Goal: Communication & Community: Answer question/provide support

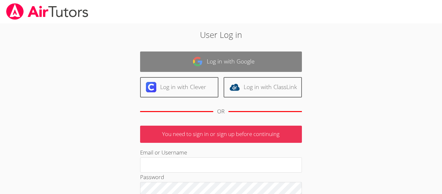
click at [177, 70] on link "Log in with Google" at bounding box center [221, 61] width 162 height 20
click at [229, 61] on link "Log in with Google" at bounding box center [221, 61] width 162 height 20
click at [165, 61] on link "Log in with Google" at bounding box center [221, 61] width 162 height 20
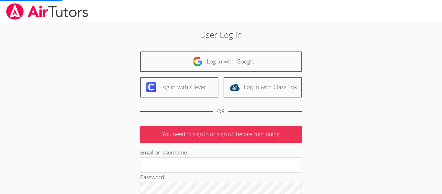
click at [197, 77] on div "Log in with Clever Log in with ClassLink" at bounding box center [221, 87] width 162 height 20
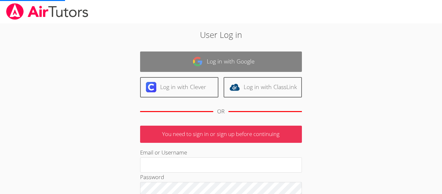
click at [193, 71] on link "Log in with Google" at bounding box center [221, 61] width 162 height 20
click at [209, 61] on link "Log in with Google" at bounding box center [221, 61] width 162 height 20
click at [164, 53] on link "Log in with Google" at bounding box center [221, 61] width 162 height 20
click at [208, 68] on link "Log in with Google" at bounding box center [221, 61] width 162 height 20
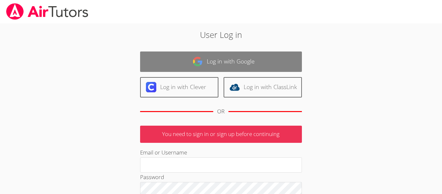
click at [208, 68] on link "Log in with Google" at bounding box center [221, 61] width 162 height 20
click at [226, 67] on link "Log in with Google" at bounding box center [221, 61] width 162 height 20
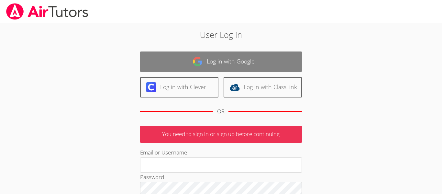
click at [226, 67] on link "Log in with Google" at bounding box center [221, 61] width 162 height 20
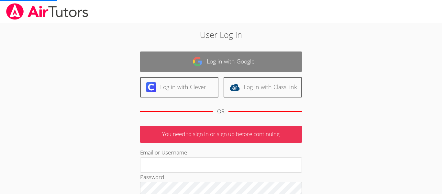
click at [226, 67] on link "Log in with Google" at bounding box center [221, 61] width 162 height 20
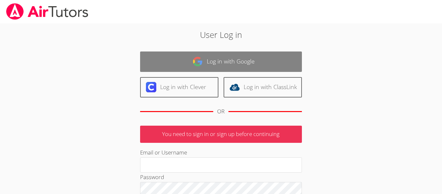
click at [226, 67] on link "Log in with Google" at bounding box center [221, 61] width 162 height 20
click at [224, 58] on link "Log in with Google" at bounding box center [221, 61] width 162 height 20
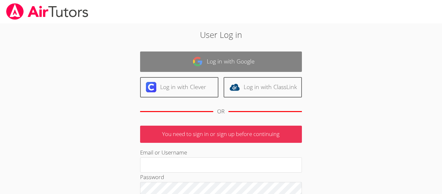
click at [224, 58] on link "Log in with Google" at bounding box center [221, 61] width 162 height 20
click at [218, 69] on link "Log in with Google" at bounding box center [221, 61] width 162 height 20
click at [213, 65] on link "Log in with Google" at bounding box center [221, 61] width 162 height 20
click at [214, 59] on link "Log in with Google" at bounding box center [221, 61] width 162 height 20
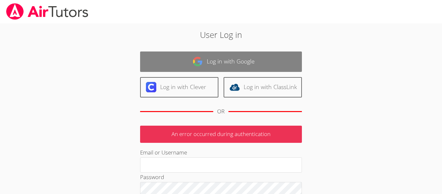
click at [214, 59] on link "Log in with Google" at bounding box center [221, 61] width 162 height 20
click at [199, 60] on img at bounding box center [197, 61] width 10 height 10
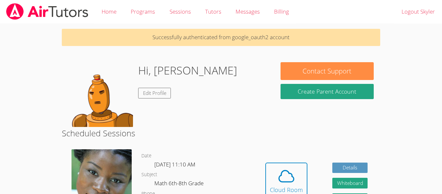
click at [279, 183] on icon at bounding box center [286, 176] width 18 height 18
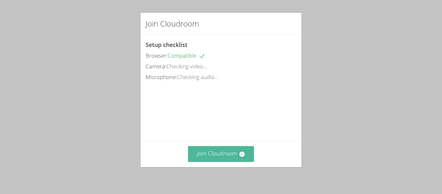
click at [213, 160] on button "Join Cloudroom" at bounding box center [221, 154] width 66 height 16
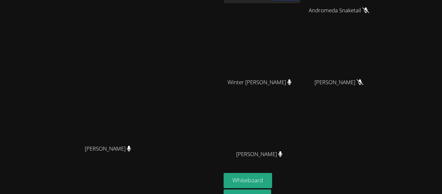
scroll to position [44, 0]
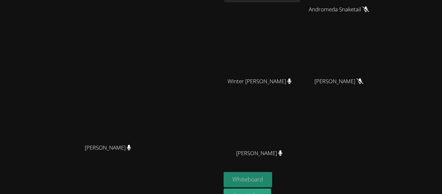
click at [272, 179] on button "Whiteboard" at bounding box center [247, 179] width 49 height 15
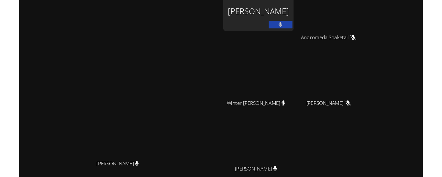
scroll to position [12, 0]
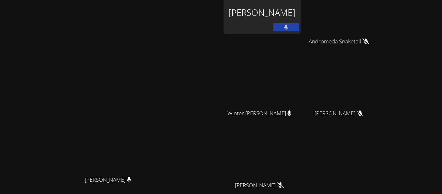
click at [288, 27] on icon at bounding box center [286, 27] width 4 height 5
click at [289, 27] on icon at bounding box center [286, 27] width 7 height 5
click at [288, 27] on icon at bounding box center [286, 27] width 4 height 5
click at [299, 27] on button at bounding box center [286, 27] width 26 height 8
click at [159, 110] on video at bounding box center [110, 111] width 97 height 121
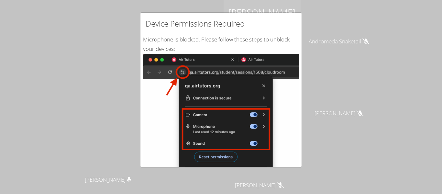
click at [122, 17] on div "Device Permissions Required Microphone is blocked . Please follow these steps t…" at bounding box center [221, 97] width 442 height 194
click at [161, 74] on img at bounding box center [221, 127] width 156 height 146
click at [210, 108] on img at bounding box center [221, 127] width 156 height 146
click at [24, 103] on div "Device Permissions Required Microphone is blocked . Please follow these steps t…" at bounding box center [221, 97] width 442 height 194
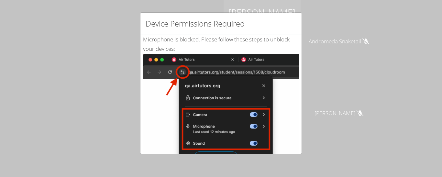
click at [22, 89] on div "Device Permissions Required Microphone is blocked . Please follow these steps t…" at bounding box center [221, 88] width 442 height 177
click at [87, 87] on div "Device Permissions Required Microphone is blocked . Please follow these steps t…" at bounding box center [221, 88] width 442 height 177
click at [246, 36] on div "Microphone is blocked . Please follow these steps to unblock your devices: Clic…" at bounding box center [221, 157] width 156 height 244
click at [119, 61] on div "Device Permissions Required Microphone is blocked . Please follow these steps t…" at bounding box center [221, 88] width 442 height 177
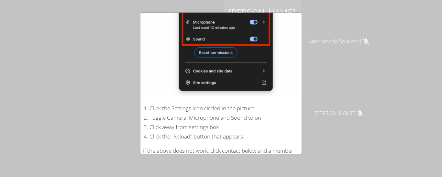
scroll to position [151, 0]
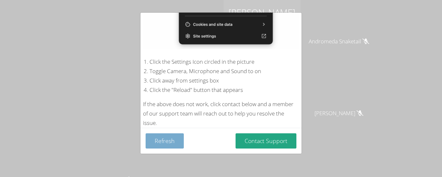
click at [168, 137] on button "Refresh" at bounding box center [165, 140] width 38 height 15
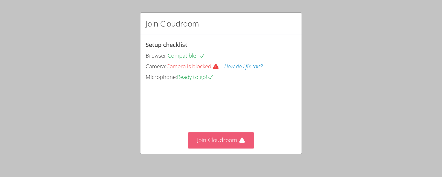
click at [211, 136] on button "Join Cloudroom" at bounding box center [221, 140] width 66 height 16
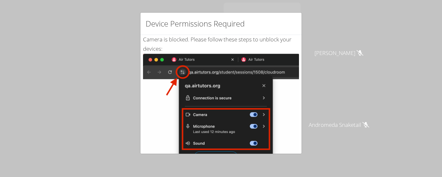
scroll to position [151, 0]
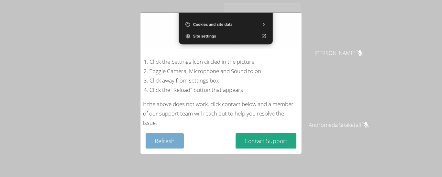
click at [154, 143] on button "Refresh" at bounding box center [165, 140] width 38 height 15
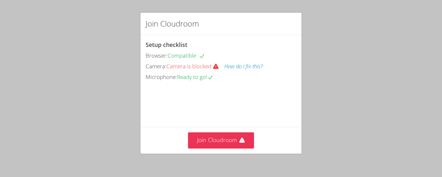
click at [184, 84] on div "Setup checklist Browser: Compatible Camera: Camera is blocked How do I fix this…" at bounding box center [220, 81] width 161 height 92
click at [233, 69] on button "How do I fix this?" at bounding box center [243, 66] width 38 height 9
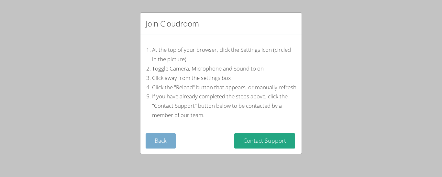
click at [151, 140] on button "Back" at bounding box center [161, 140] width 30 height 15
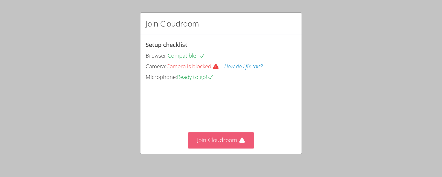
click at [202, 143] on button "Join Cloudroom" at bounding box center [221, 140] width 66 height 16
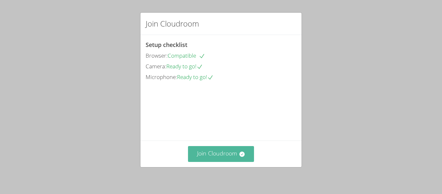
click at [210, 150] on button "Join Cloudroom" at bounding box center [221, 154] width 66 height 16
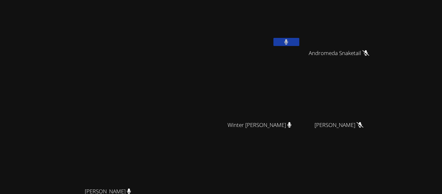
click at [299, 42] on button at bounding box center [286, 42] width 26 height 8
click at [289, 44] on icon at bounding box center [286, 41] width 7 height 5
click at [288, 44] on icon at bounding box center [286, 41] width 4 height 5
click at [299, 40] on button at bounding box center [286, 42] width 26 height 8
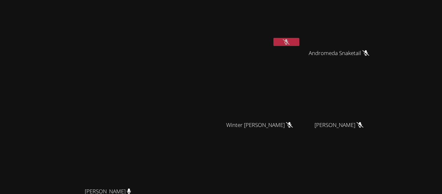
click at [299, 44] on button at bounding box center [286, 42] width 26 height 8
click at [299, 43] on button at bounding box center [286, 42] width 26 height 8
click at [299, 41] on button at bounding box center [286, 42] width 26 height 8
click at [299, 38] on button at bounding box center [286, 42] width 26 height 8
click at [299, 45] on button at bounding box center [286, 42] width 26 height 8
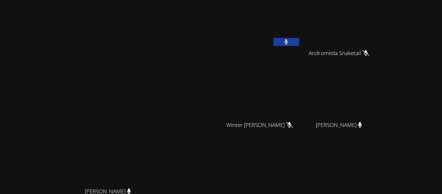
click at [300, 48] on div "[PERSON_NAME]" at bounding box center [261, 26] width 77 height 46
click at [288, 43] on icon at bounding box center [286, 41] width 4 height 5
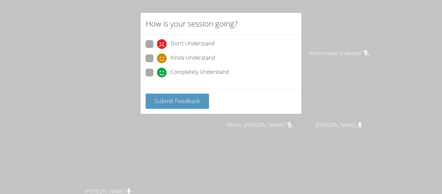
click at [153, 74] on label "Completely Understand" at bounding box center [187, 73] width 83 height 9
click at [157, 74] on input "Completely Understand" at bounding box center [159, 71] width 5 height 5
radio input "true"
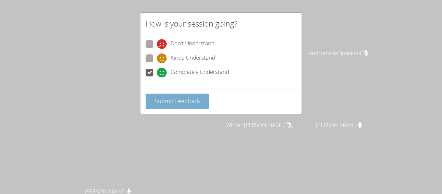
click at [167, 100] on span "Submit Feedback" at bounding box center [177, 101] width 45 height 8
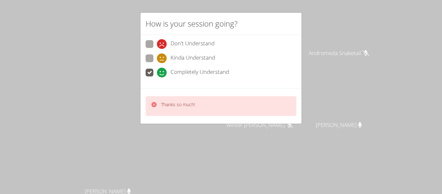
click at [33, 154] on div "How is your session going? Don't Understand Kinda Understand Completely Underst…" at bounding box center [221, 97] width 442 height 194
click at [33, 155] on div "How is your session going? Don't Understand Kinda Understand Completely Underst…" at bounding box center [221, 97] width 442 height 194
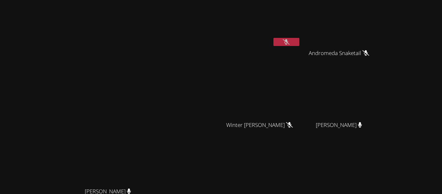
click at [62, 156] on video at bounding box center [110, 123] width 97 height 121
